Goal: Information Seeking & Learning: Learn about a topic

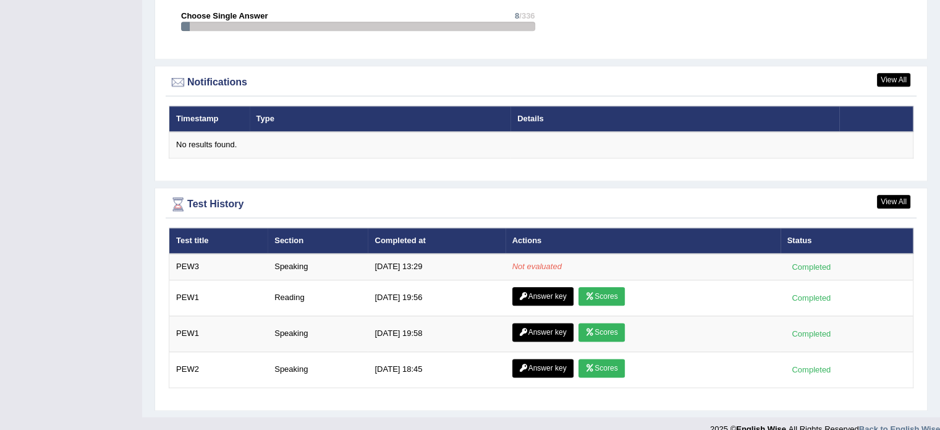
scroll to position [1460, 0]
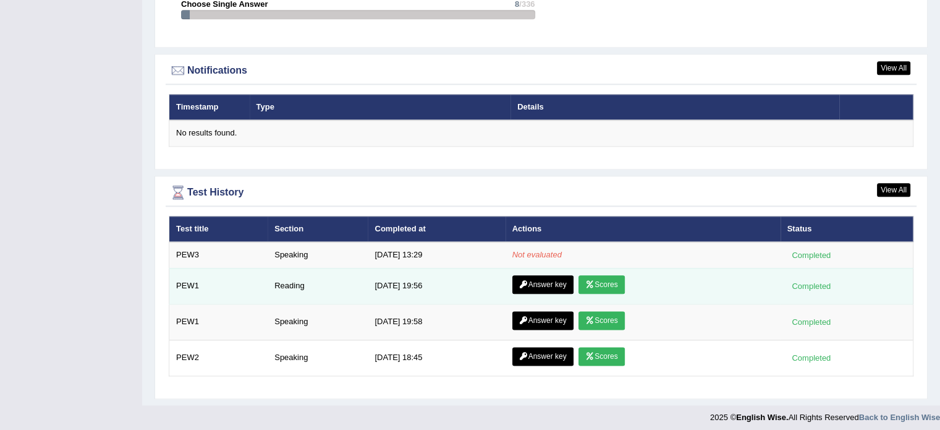
click at [604, 284] on link "Scores" at bounding box center [602, 284] width 46 height 19
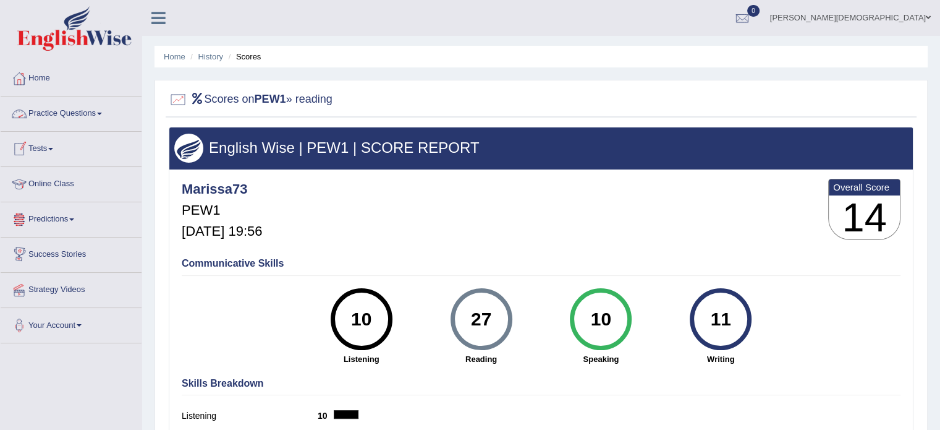
click at [103, 111] on link "Practice Questions" at bounding box center [71, 111] width 141 height 31
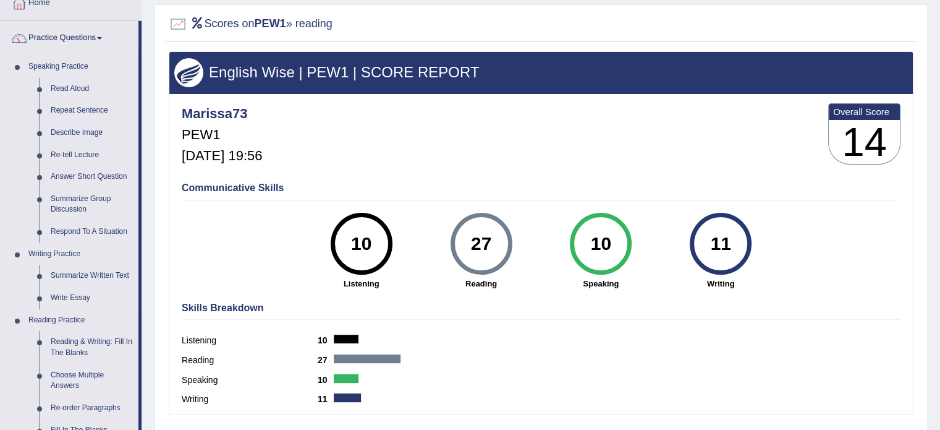
scroll to position [82, 0]
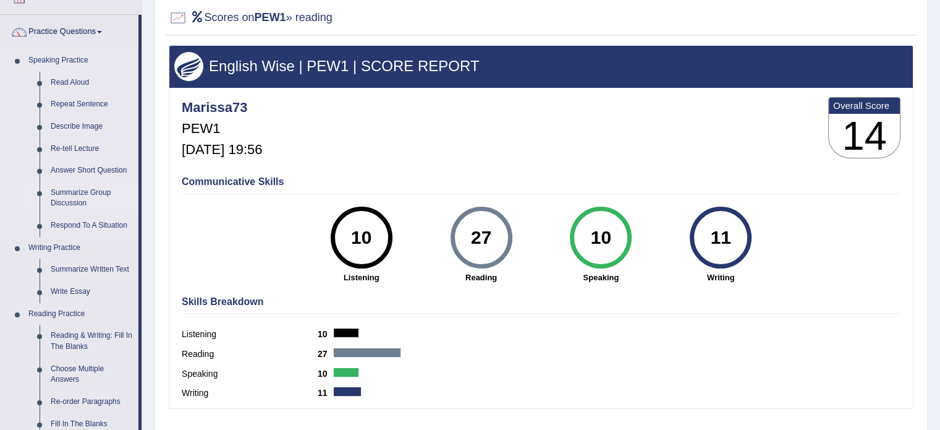
click at [82, 194] on link "Summarize Group Discussion" at bounding box center [91, 198] width 93 height 33
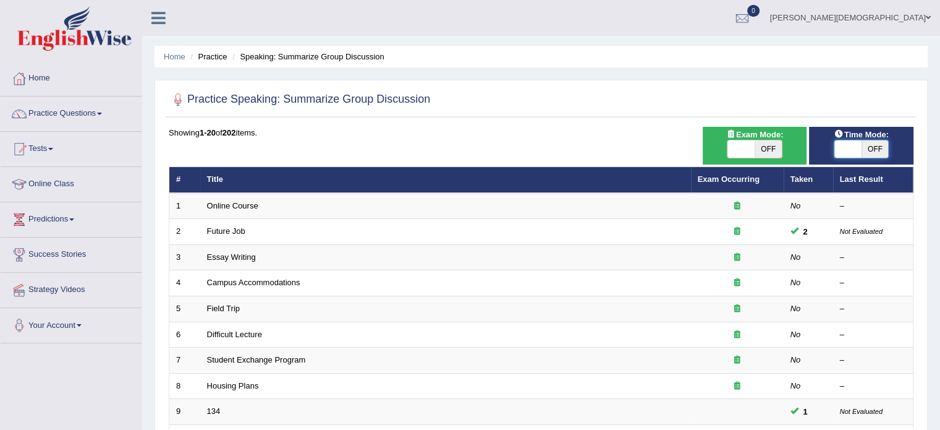
click at [837, 147] on span at bounding box center [848, 148] width 27 height 17
checkbox input "true"
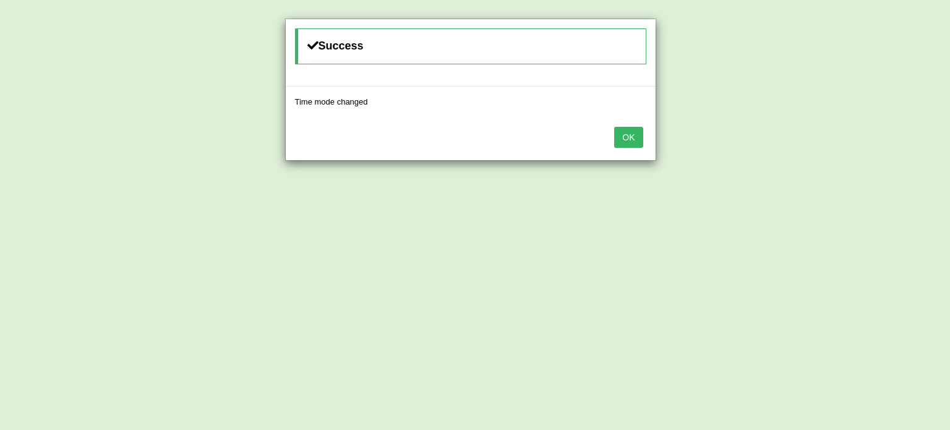
click at [638, 133] on button "OK" at bounding box center [628, 137] width 28 height 21
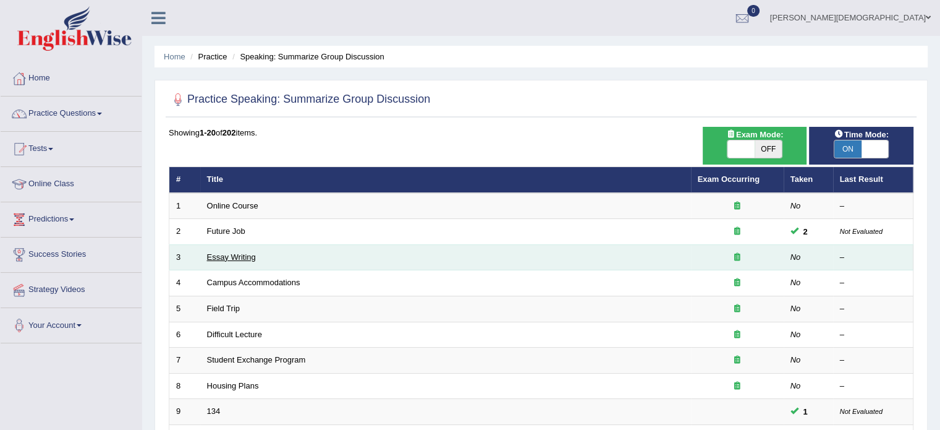
click at [245, 254] on link "Essay Writing" at bounding box center [231, 256] width 49 height 9
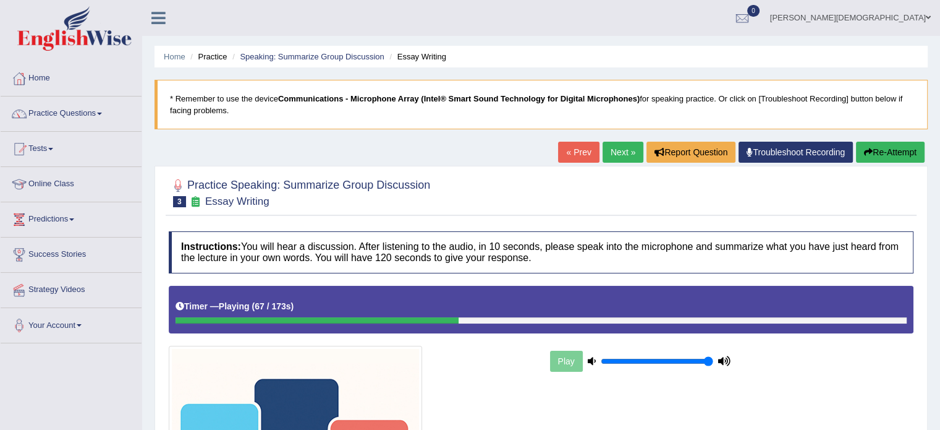
click at [869, 151] on icon "button" at bounding box center [868, 152] width 9 height 9
click at [613, 161] on link "Next »" at bounding box center [623, 152] width 41 height 21
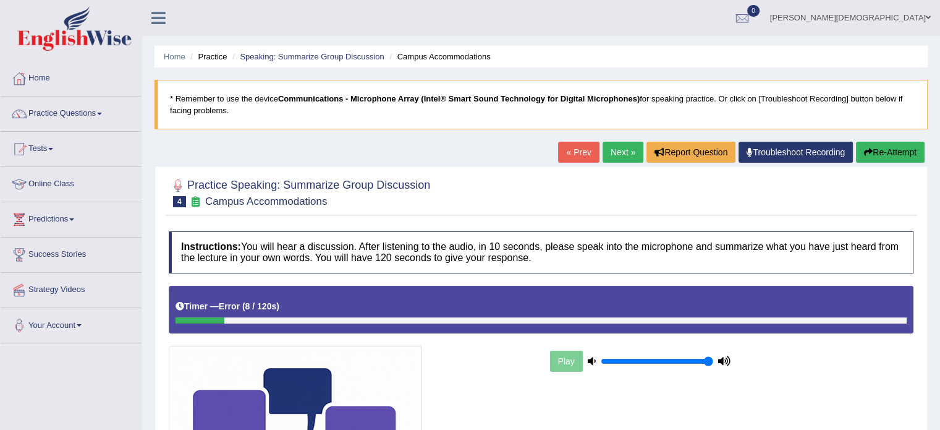
click at [102, 113] on span at bounding box center [99, 114] width 5 height 2
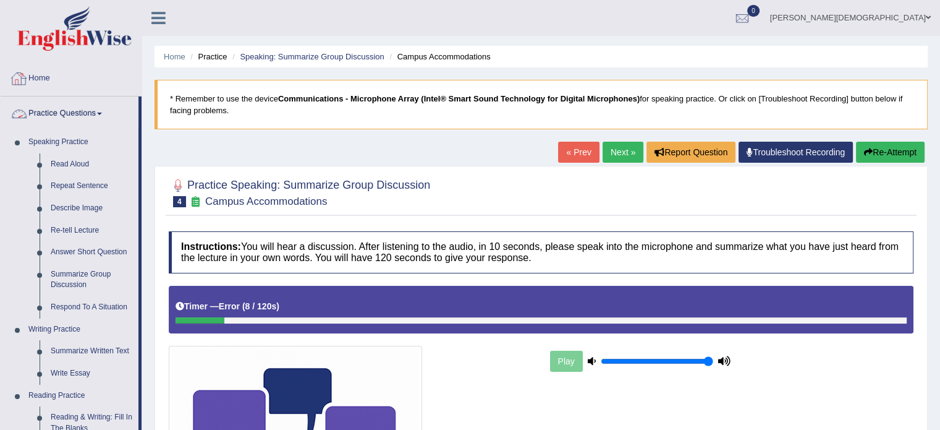
click at [45, 76] on link "Home" at bounding box center [71, 76] width 141 height 31
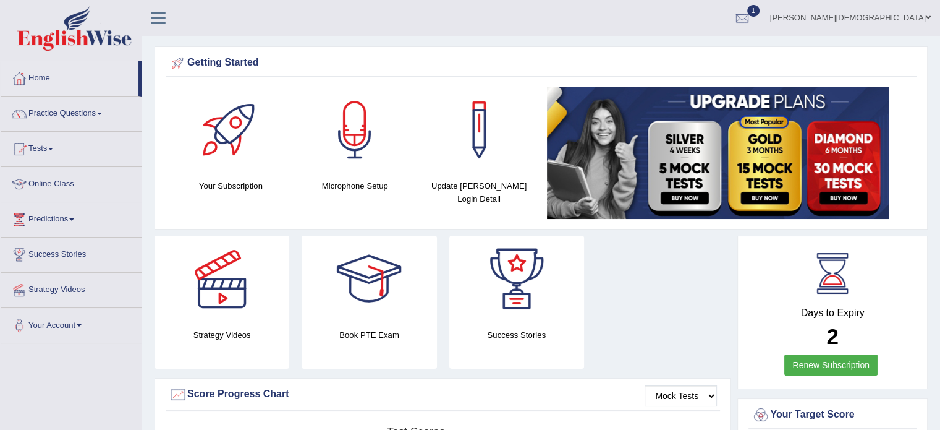
click at [373, 270] on div at bounding box center [369, 279] width 87 height 87
click at [102, 113] on span at bounding box center [99, 114] width 5 height 2
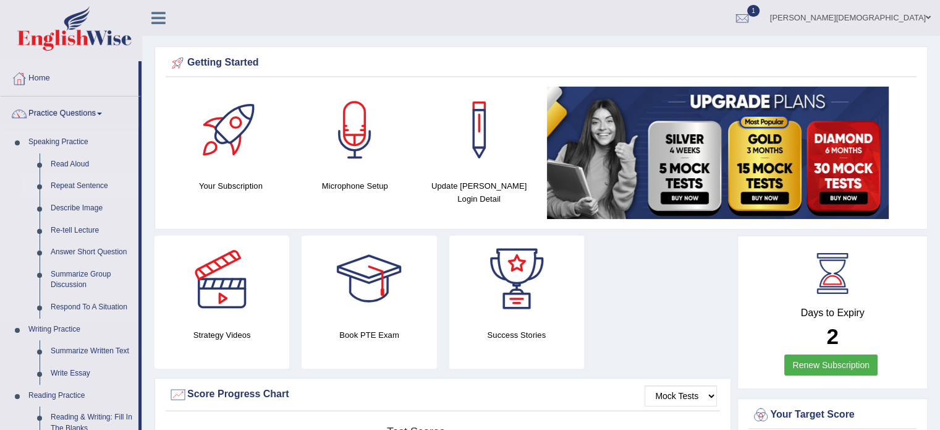
click at [89, 185] on link "Repeat Sentence" at bounding box center [91, 186] width 93 height 22
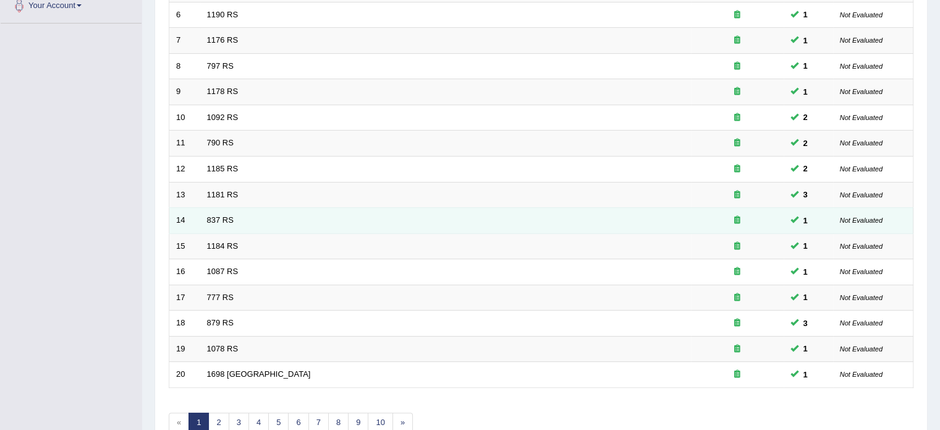
scroll to position [385, 0]
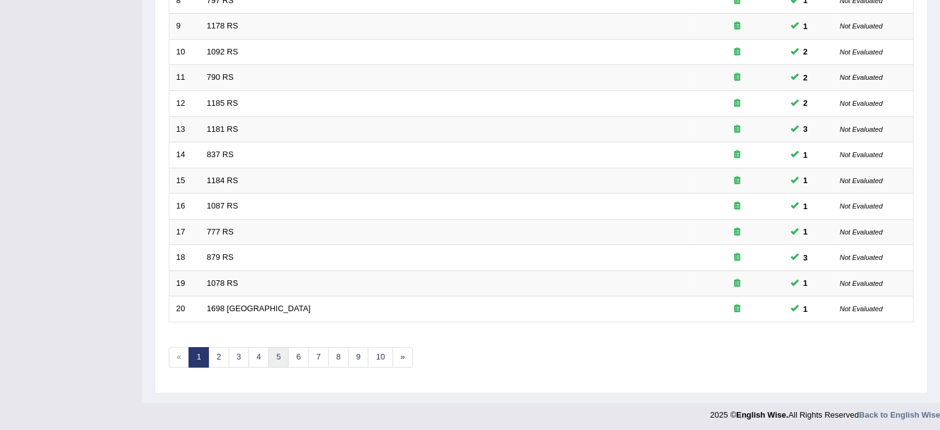
click at [279, 353] on link "5" at bounding box center [278, 357] width 20 height 20
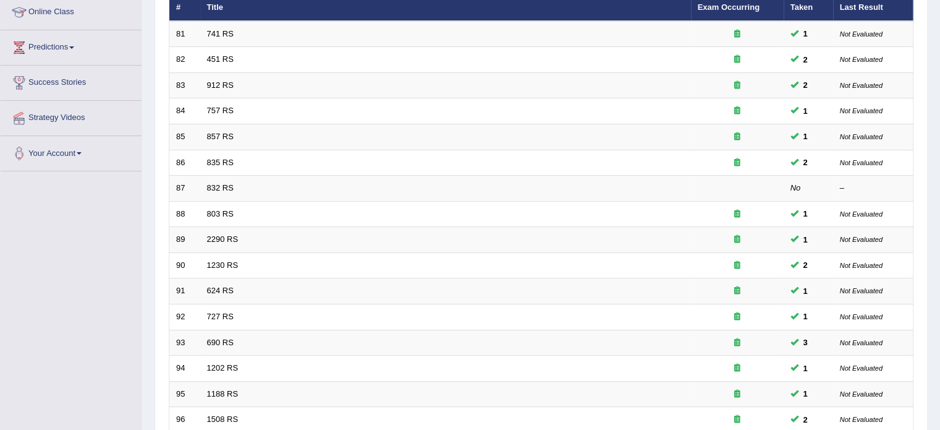
scroll to position [385, 0]
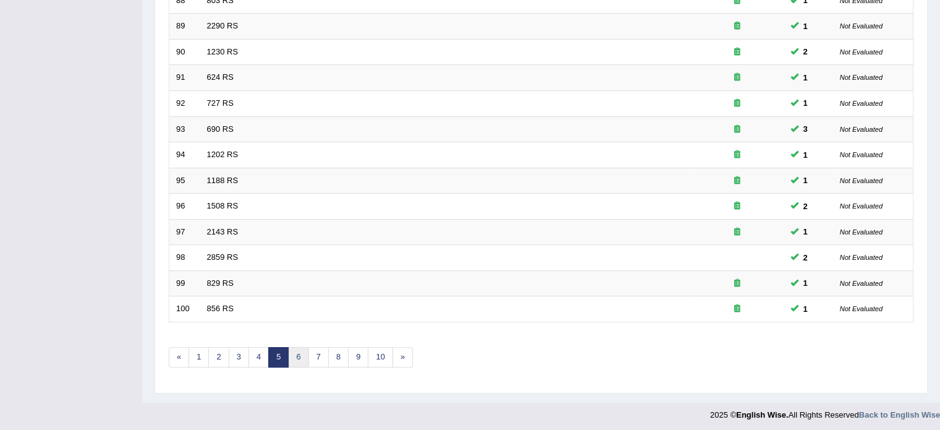
click at [296, 358] on link "6" at bounding box center [298, 357] width 20 height 20
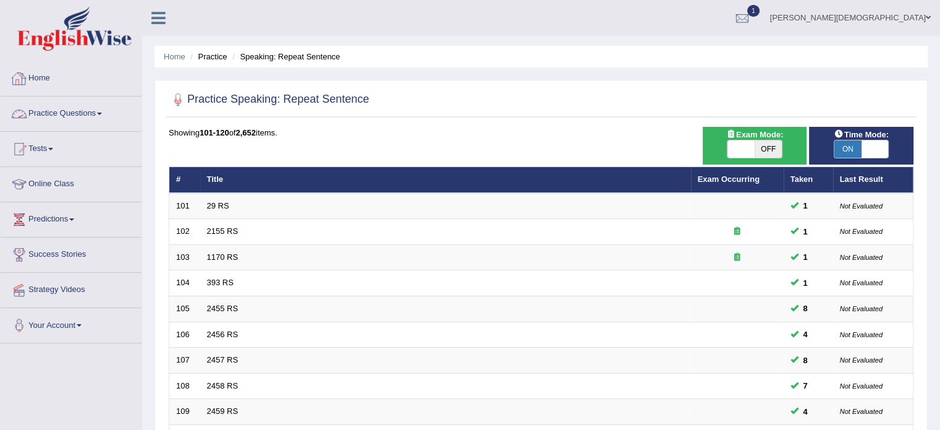
click at [103, 115] on link "Practice Questions" at bounding box center [71, 111] width 141 height 31
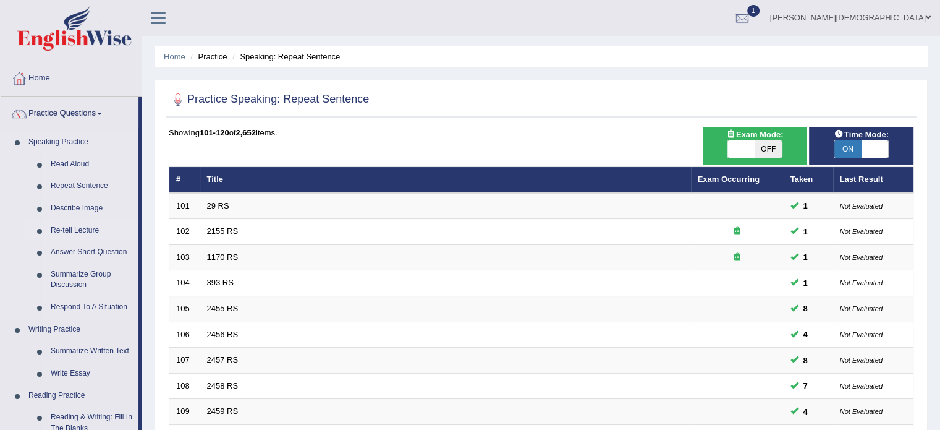
click at [85, 230] on link "Re-tell Lecture" at bounding box center [91, 230] width 93 height 22
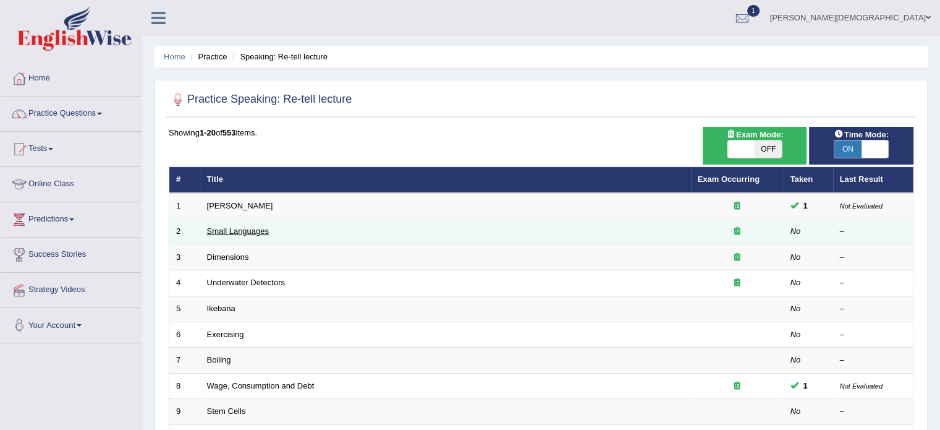
click at [254, 228] on link "Small Languages" at bounding box center [238, 230] width 62 height 9
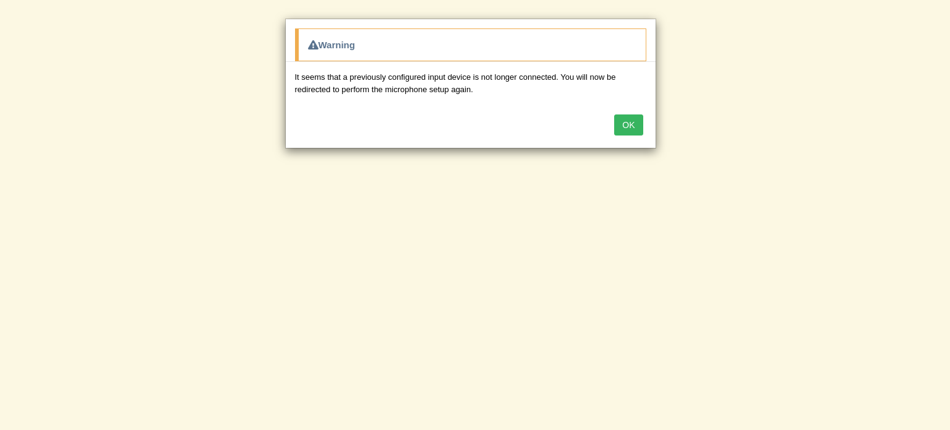
click at [631, 122] on button "OK" at bounding box center [628, 124] width 28 height 21
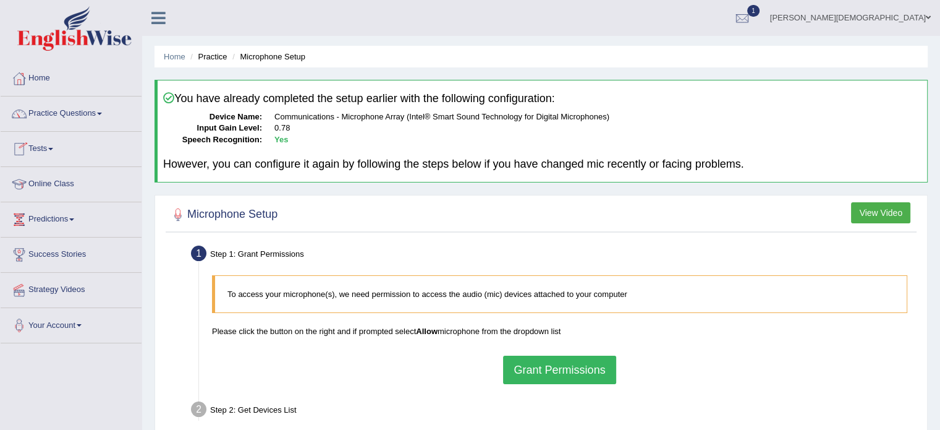
click at [102, 113] on span at bounding box center [99, 114] width 5 height 2
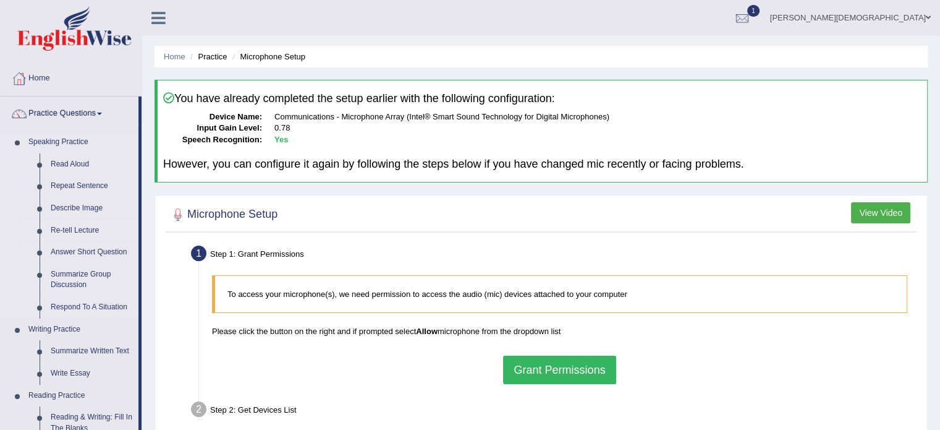
click at [86, 231] on link "Re-tell Lecture" at bounding box center [91, 230] width 93 height 22
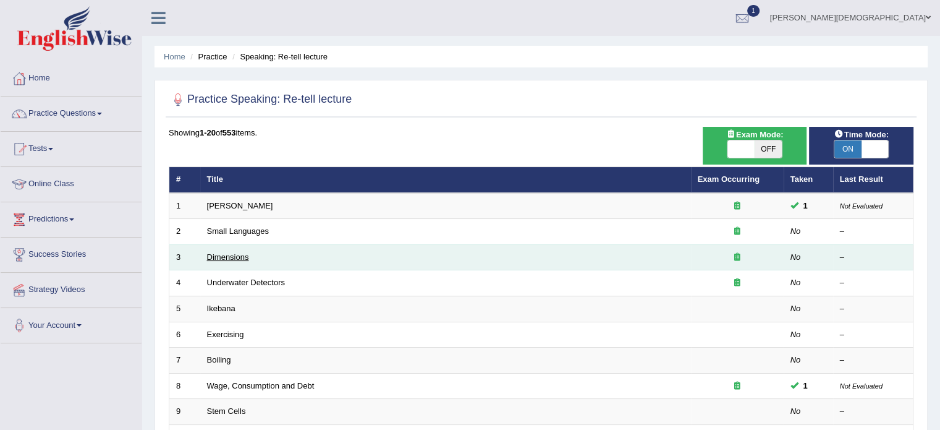
click at [237, 253] on link "Dimensions" at bounding box center [228, 256] width 42 height 9
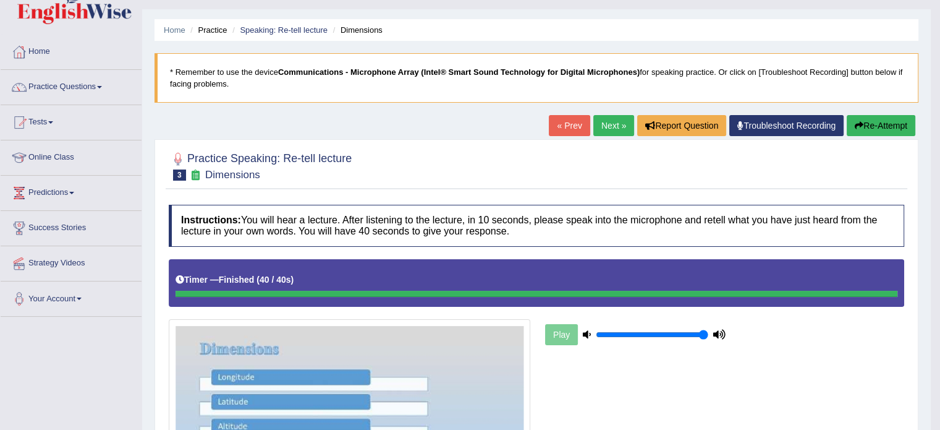
scroll to position [20, 0]
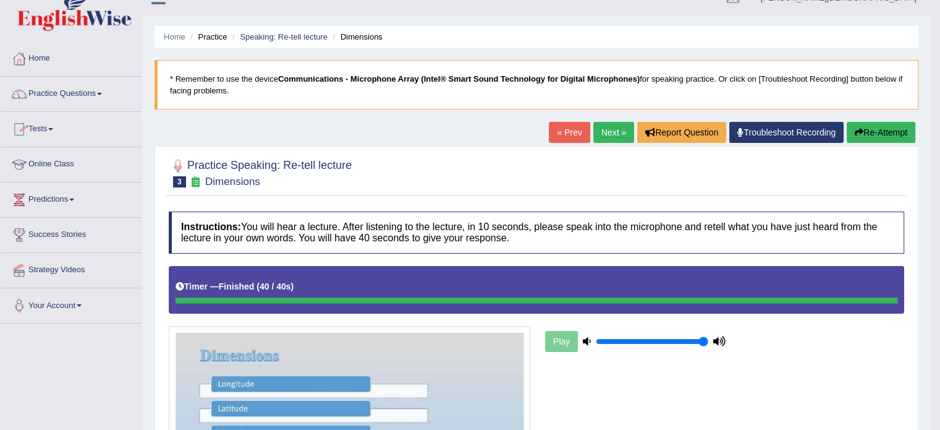
click at [102, 94] on span at bounding box center [99, 94] width 5 height 2
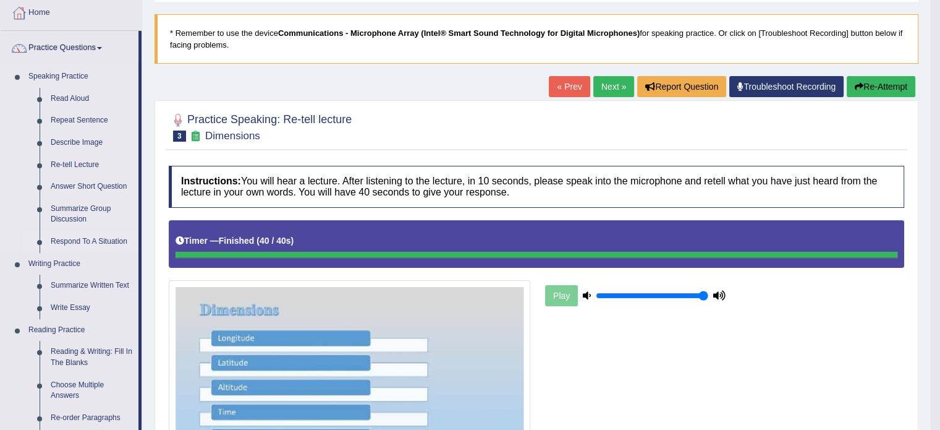
scroll to position [67, 0]
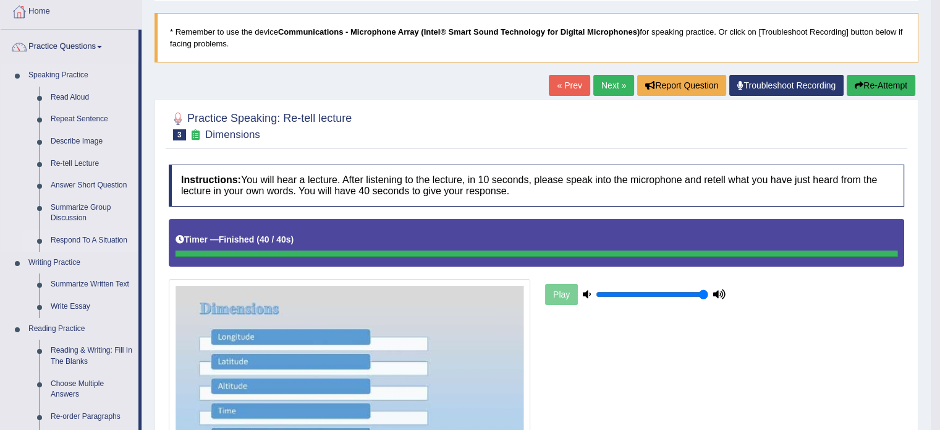
click at [88, 240] on link "Respond To A Situation" at bounding box center [91, 240] width 93 height 22
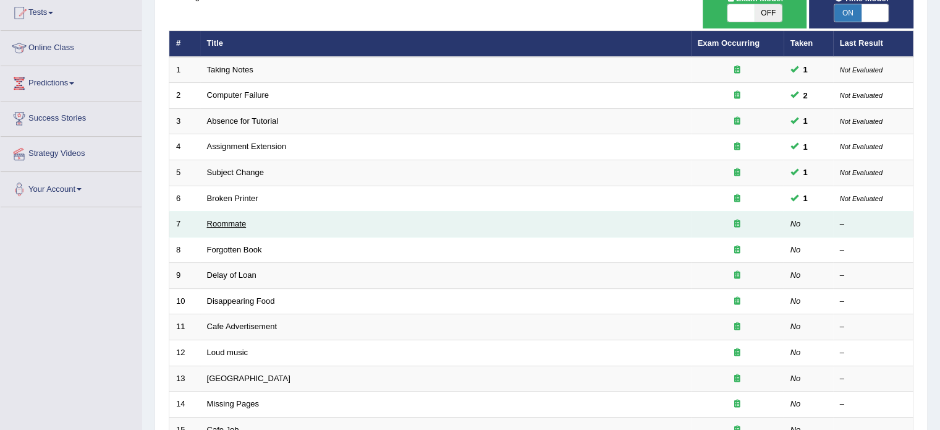
click at [242, 221] on link "Roommate" at bounding box center [227, 223] width 40 height 9
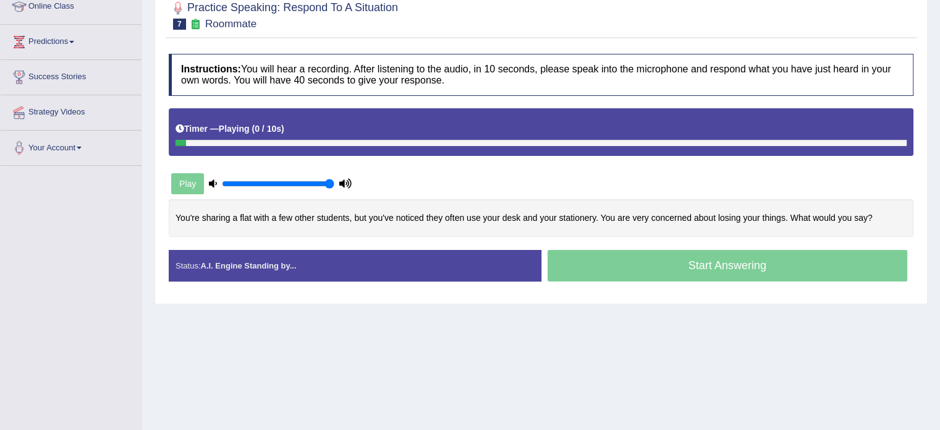
scroll to position [178, 0]
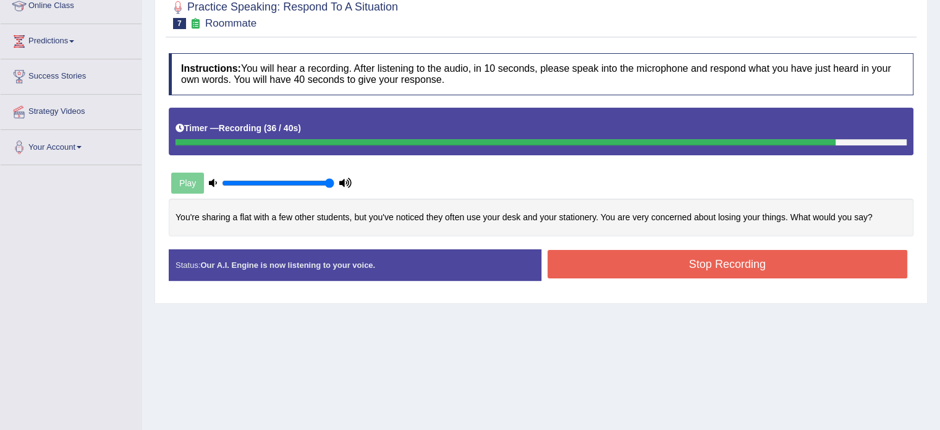
click at [695, 260] on button "Stop Recording" at bounding box center [728, 264] width 360 height 28
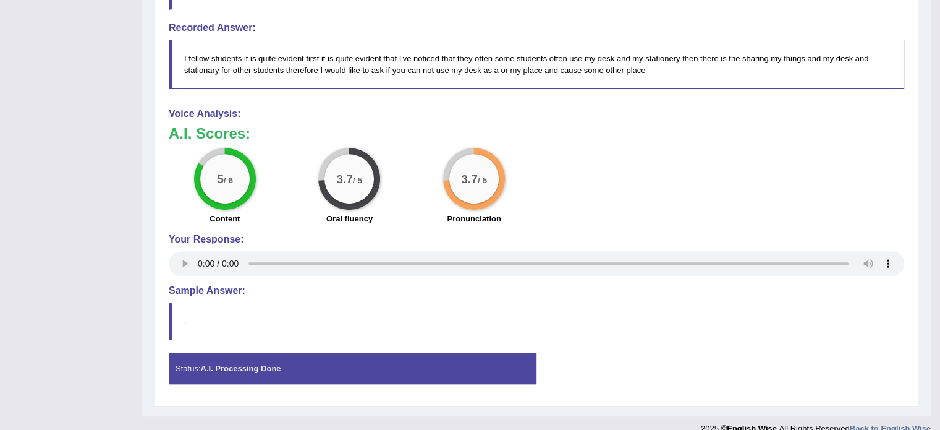
scroll to position [486, 0]
